Goal: Task Accomplishment & Management: Complete application form

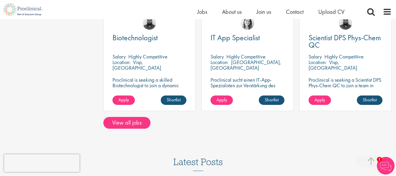
scroll to position [507, 0]
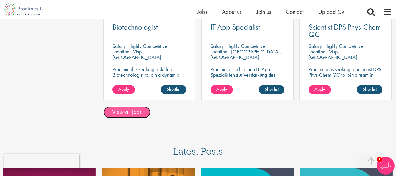
click at [132, 116] on link "View all jobs" at bounding box center [126, 113] width 47 height 12
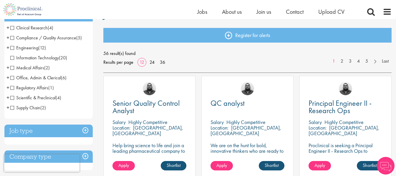
scroll to position [55, 0]
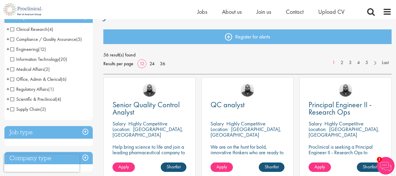
click at [13, 80] on span "Office, Admin & Clerical" at bounding box center [35, 79] width 51 height 6
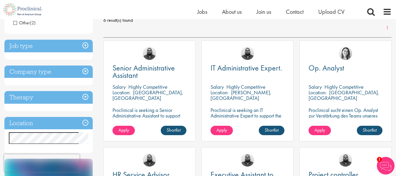
scroll to position [85, 0]
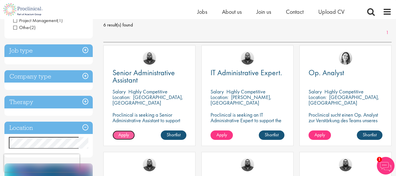
click at [126, 135] on span "Apply" at bounding box center [123, 135] width 11 height 6
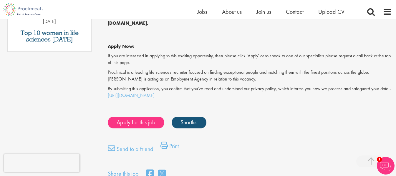
scroll to position [381, 0]
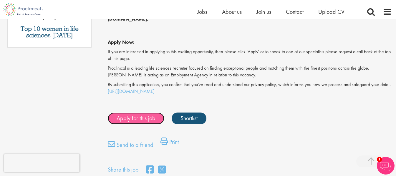
click at [142, 116] on link "Apply for this job" at bounding box center [136, 119] width 57 height 12
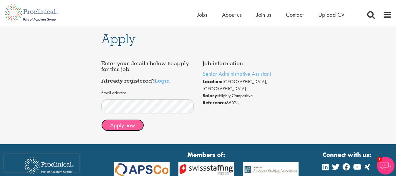
click at [135, 126] on button "Apply now" at bounding box center [122, 126] width 43 height 12
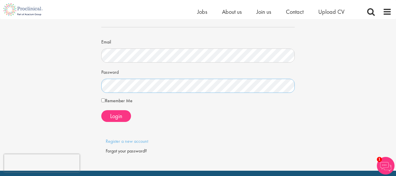
scroll to position [35, 0]
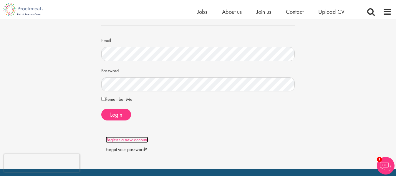
click at [130, 140] on link "Register a new account" at bounding box center [127, 140] width 42 height 6
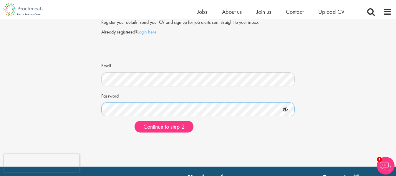
scroll to position [26, 0]
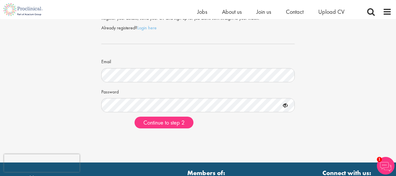
click at [287, 105] on icon at bounding box center [285, 106] width 10 height 10
click at [180, 125] on span "Continue to step 2" at bounding box center [163, 123] width 41 height 8
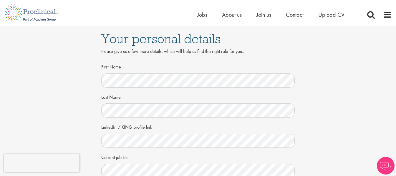
click at [376, 103] on div "Your personal details Please give us a few more details, which will help us fin…" at bounding box center [198, 161] width 405 height 269
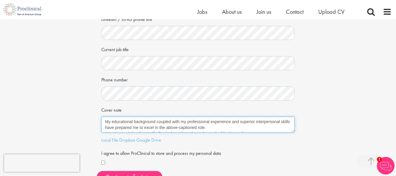
click at [293, 129] on textarea "My educational background coupled with my professional experience and superior …" at bounding box center [198, 125] width 194 height 16
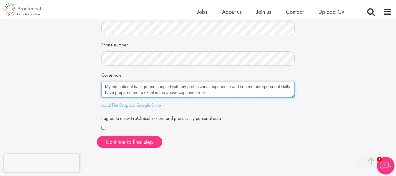
drag, startPoint x: 180, startPoint y: 88, endPoint x: 112, endPoint y: 88, distance: 68.3
click at [112, 88] on textarea "My educational background coupled with my professional experience and superior …" at bounding box center [198, 90] width 194 height 16
click at [119, 87] on textarea "My educational background coupled with my professional experience and superior …" at bounding box center [198, 90] width 194 height 16
type textarea "My professional experience and superior interpersonal skills have prepared me t…"
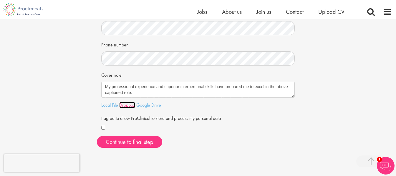
click at [127, 104] on link "Dropbox" at bounding box center [127, 105] width 16 height 6
click at [111, 107] on link "Local File" at bounding box center [109, 105] width 17 height 6
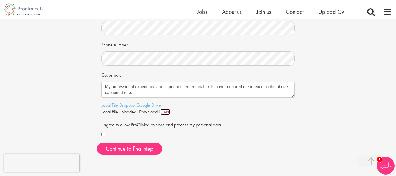
click at [168, 112] on link "Here" at bounding box center [164, 112] width 9 height 6
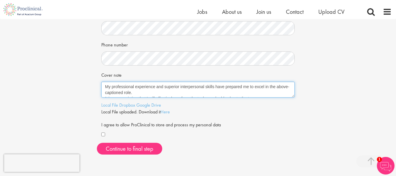
scroll to position [6, 0]
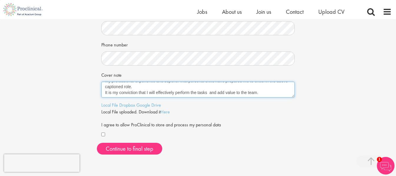
drag, startPoint x: 105, startPoint y: 87, endPoint x: 262, endPoint y: 91, distance: 157.0
click at [262, 91] on textarea "My educational background coupled with my professional experience and superior …" at bounding box center [198, 90] width 194 height 16
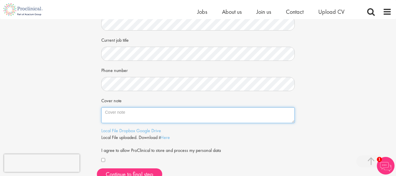
scroll to position [118, 0]
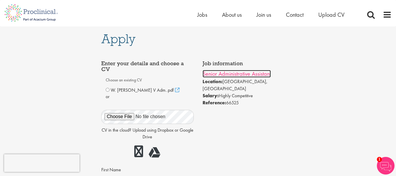
click at [239, 73] on link "Senior Administrative Assistant" at bounding box center [237, 74] width 68 height 8
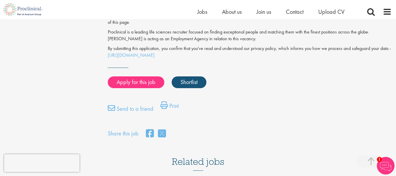
scroll to position [421, 0]
